Goal: Information Seeking & Learning: Learn about a topic

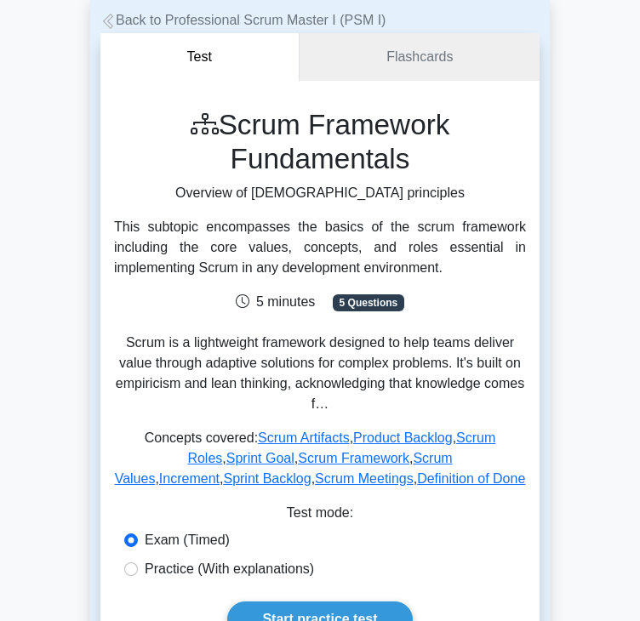
scroll to position [48, 0]
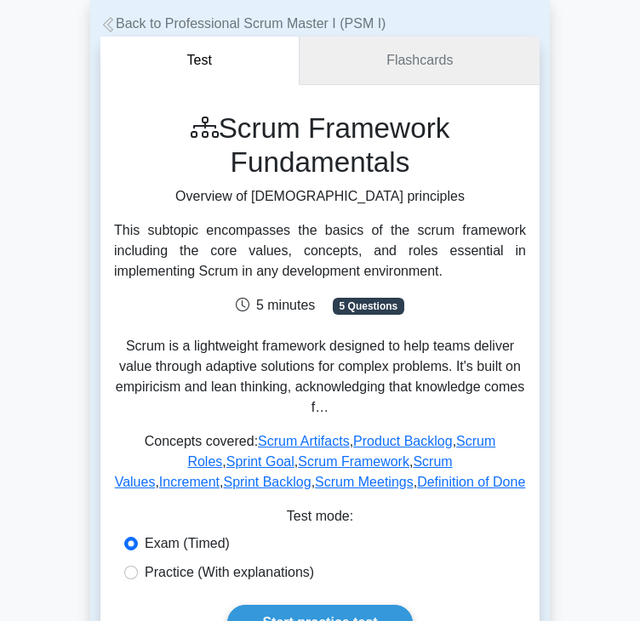
click at [423, 48] on link "Flashcards" at bounding box center [420, 61] width 240 height 49
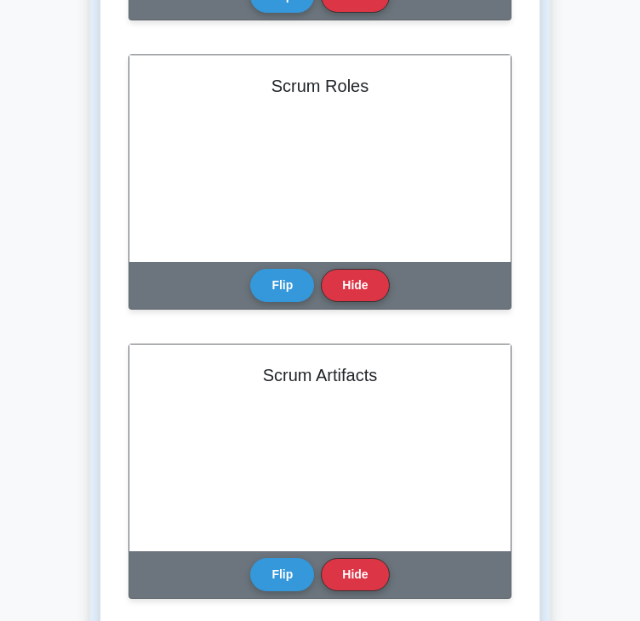
scroll to position [437, 0]
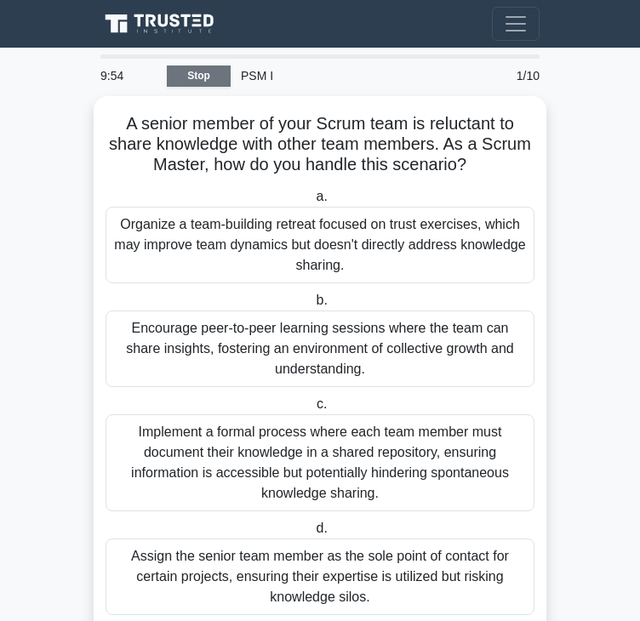
click at [201, 78] on link "Stop" at bounding box center [199, 76] width 64 height 21
